Goal: Information Seeking & Learning: Learn about a topic

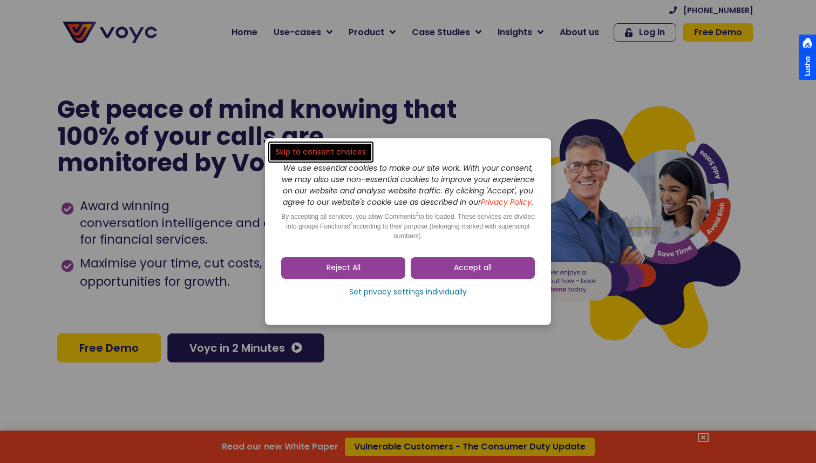
click at [465, 270] on span "Accept all" at bounding box center [473, 267] width 38 height 11
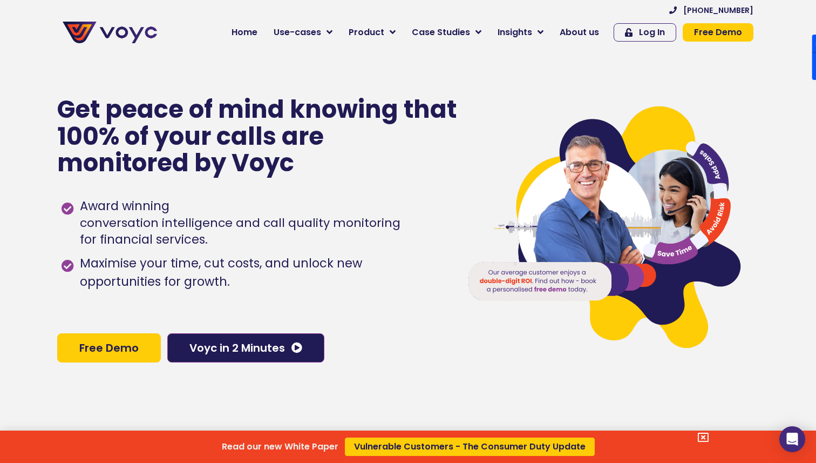
click at [378, 31] on div "Read our new White Paper Vulnerable Customers - The Consumer Duty Update" at bounding box center [408, 231] width 816 height 463
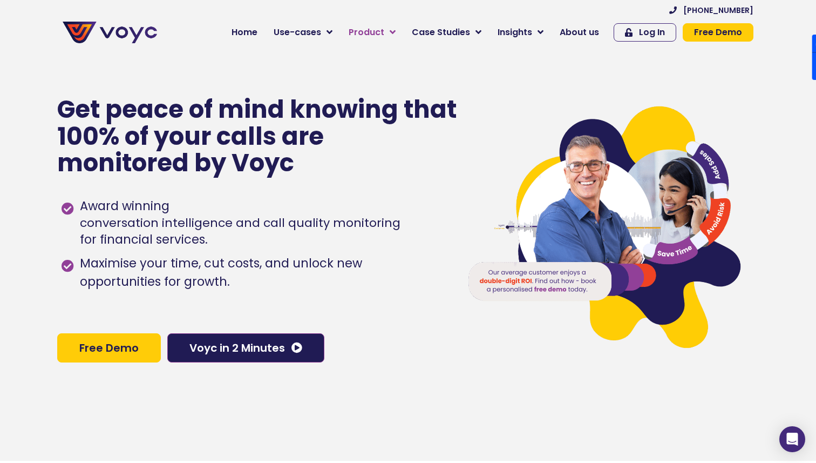
click at [366, 35] on span "Product" at bounding box center [367, 32] width 36 height 13
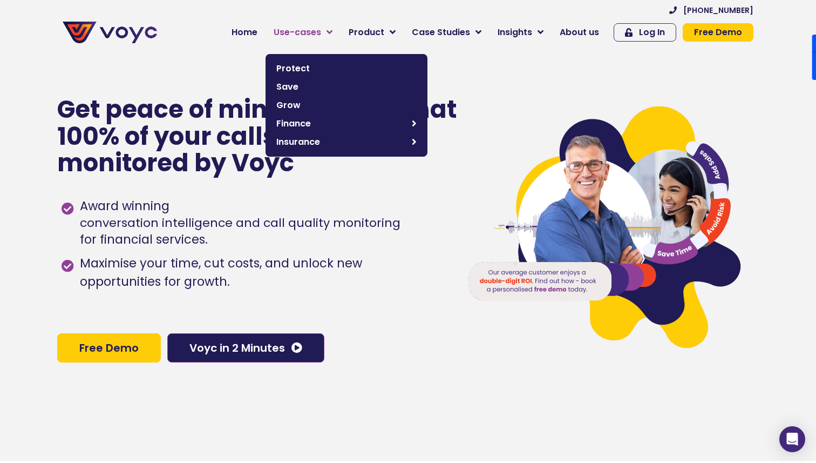
click at [305, 32] on span "Use-cases" at bounding box center [297, 32] width 47 height 13
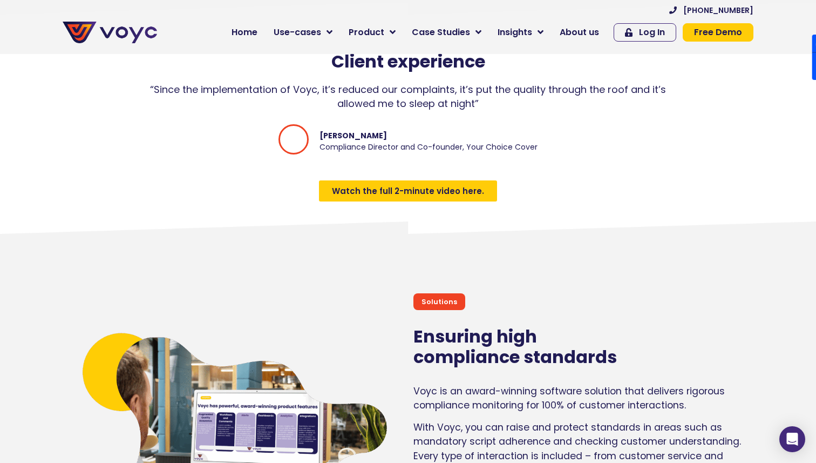
scroll to position [1648, 0]
